Goal: Navigation & Orientation: Go to known website

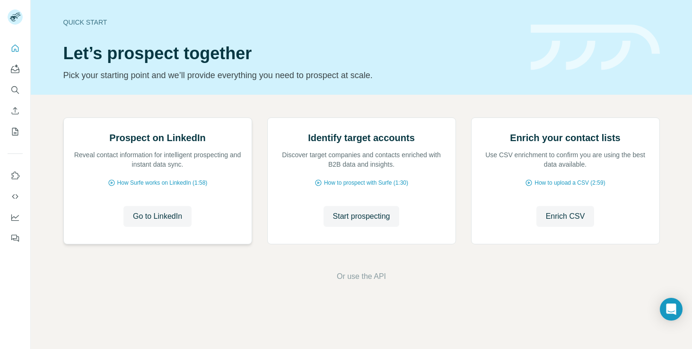
scroll to position [60, 0]
click at [175, 222] on span "Go to LinkedIn" at bounding box center [157, 215] width 49 height 11
